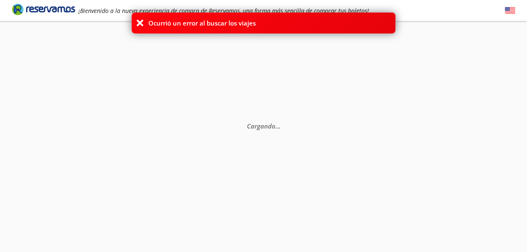
click at [140, 21] on icon at bounding box center [140, 23] width 8 height 8
click at [136, 24] on icon at bounding box center [140, 23] width 8 height 8
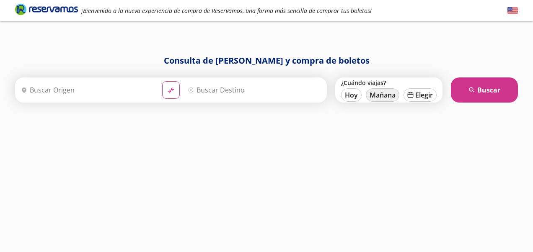
click at [383, 93] on button "Mañana" at bounding box center [383, 94] width 34 height 13
type input "10-Ago-25"
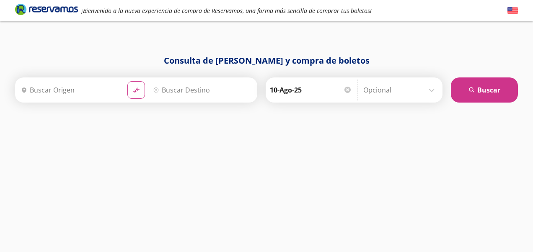
click at [54, 98] on input "Origen" at bounding box center [69, 90] width 103 height 21
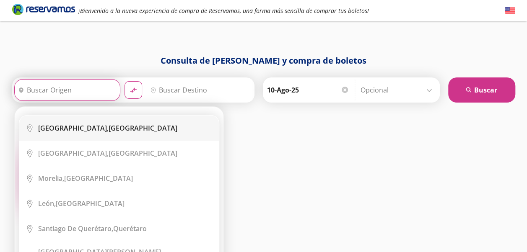
click at [65, 126] on b "[GEOGRAPHIC_DATA]," at bounding box center [73, 128] width 70 height 9
type input "[GEOGRAPHIC_DATA], [GEOGRAPHIC_DATA]"
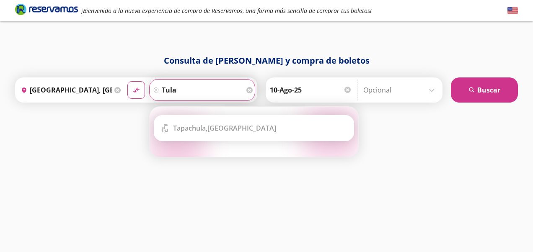
type input "tulan"
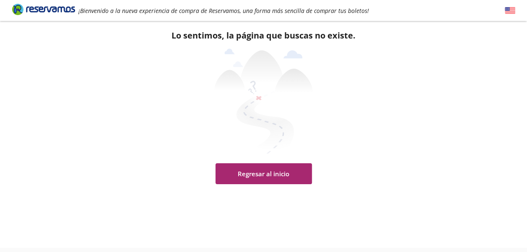
click at [299, 175] on button "Regresar al inicio" at bounding box center [263, 173] width 96 height 21
